Goal: Task Accomplishment & Management: Manage account settings

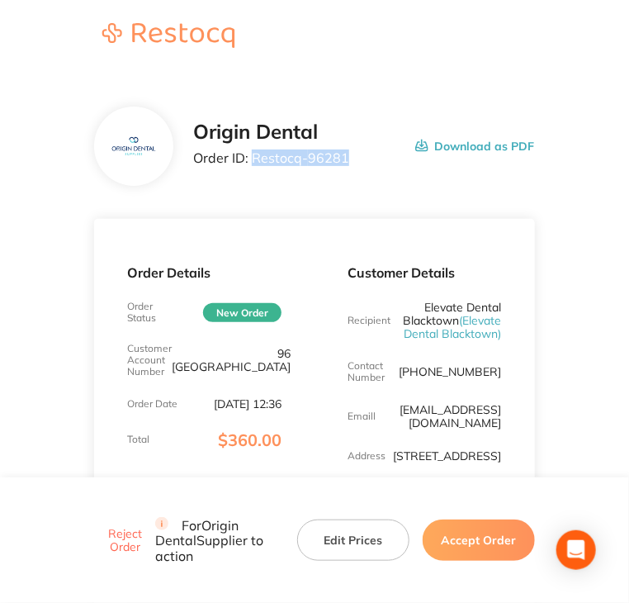
drag, startPoint x: 352, startPoint y: 161, endPoint x: 254, endPoint y: 166, distance: 97.6
click at [254, 166] on div "Origin Dental Order ID: Restocq- 96281 Download as PDF" at bounding box center [363, 146] width 341 height 51
copy p "Restocq- 96281"
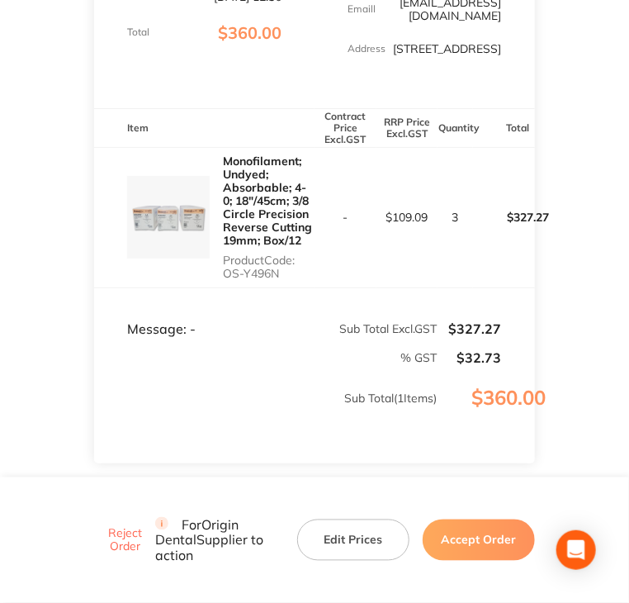
scroll to position [413, 0]
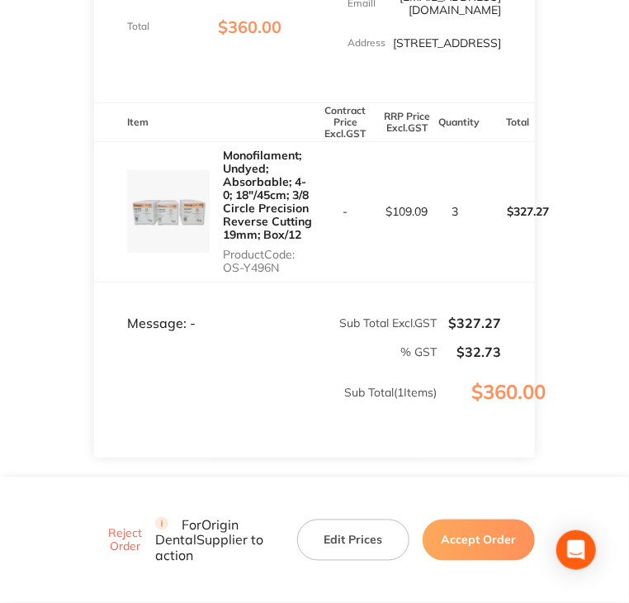
drag, startPoint x: 287, startPoint y: 282, endPoint x: 207, endPoint y: 284, distance: 80.1
click at [207, 282] on div "Monofilament; Undyed; Absorbable; 4-0; 18″/45cm; 3/8 Circle Precision Reverse C…" at bounding box center [204, 212] width 221 height 140
copy p "OS-Y496N"
click at [462, 543] on button "Accept Order" at bounding box center [479, 539] width 112 height 41
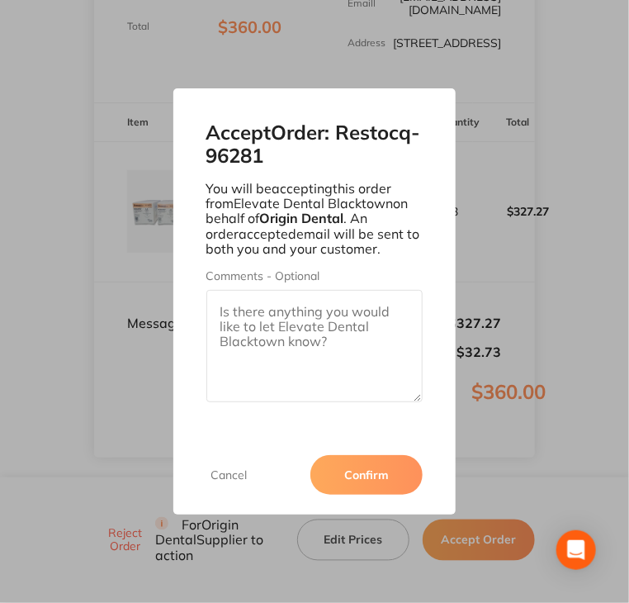
click at [362, 312] on textarea "Comments - Optional" at bounding box center [314, 346] width 217 height 112
paste textarea "SO-00001126"
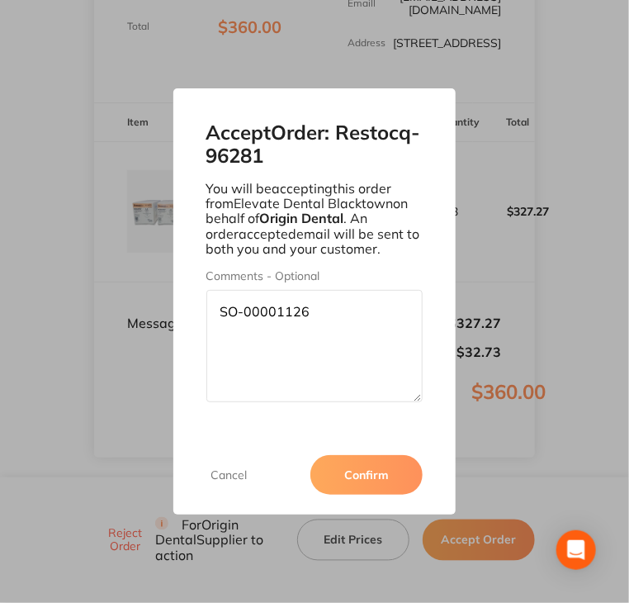
type textarea "SO-00001126"
click at [373, 480] on button "Confirm" at bounding box center [367, 475] width 112 height 40
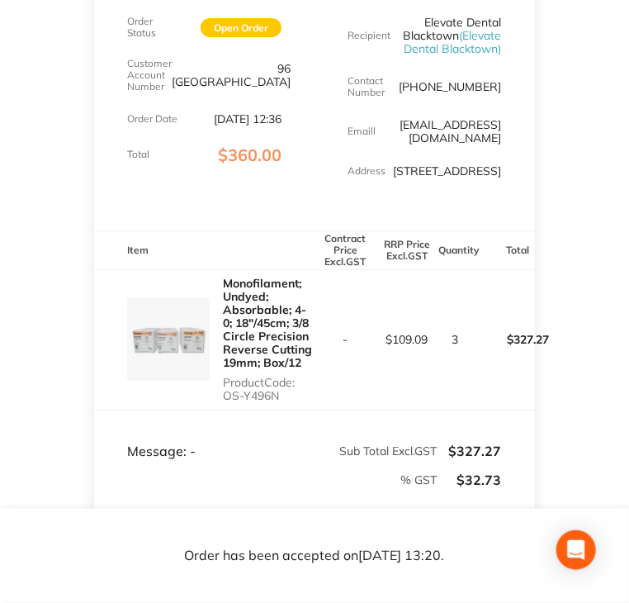
scroll to position [248, 0]
